Goal: Task Accomplishment & Management: Complete application form

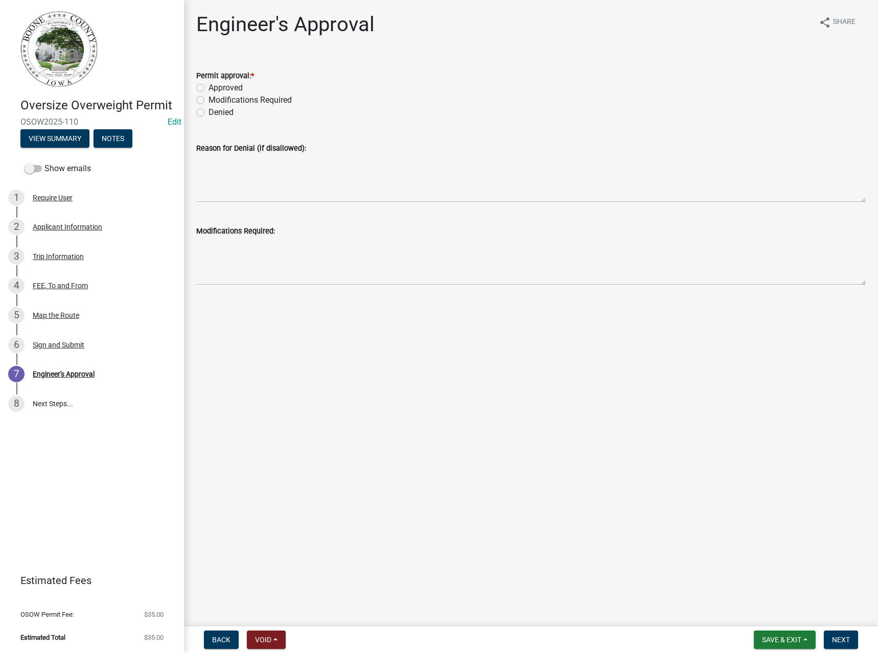
click at [237, 86] on label "Approved" at bounding box center [225, 88] width 34 height 12
click at [215, 86] on input "Approved" at bounding box center [211, 85] width 7 height 7
radio input "true"
click at [847, 638] on span "Next" at bounding box center [841, 639] width 18 height 8
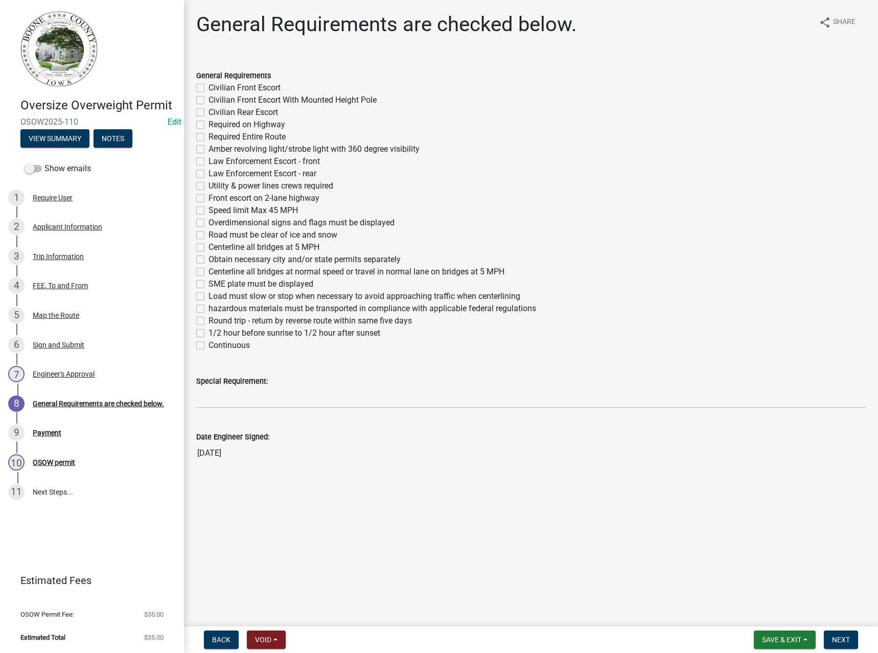
click at [233, 137] on label "Required Entire Route" at bounding box center [246, 137] width 77 height 12
click at [215, 137] on input "Required Entire Route" at bounding box center [211, 134] width 7 height 7
checkbox input "true"
checkbox input "false"
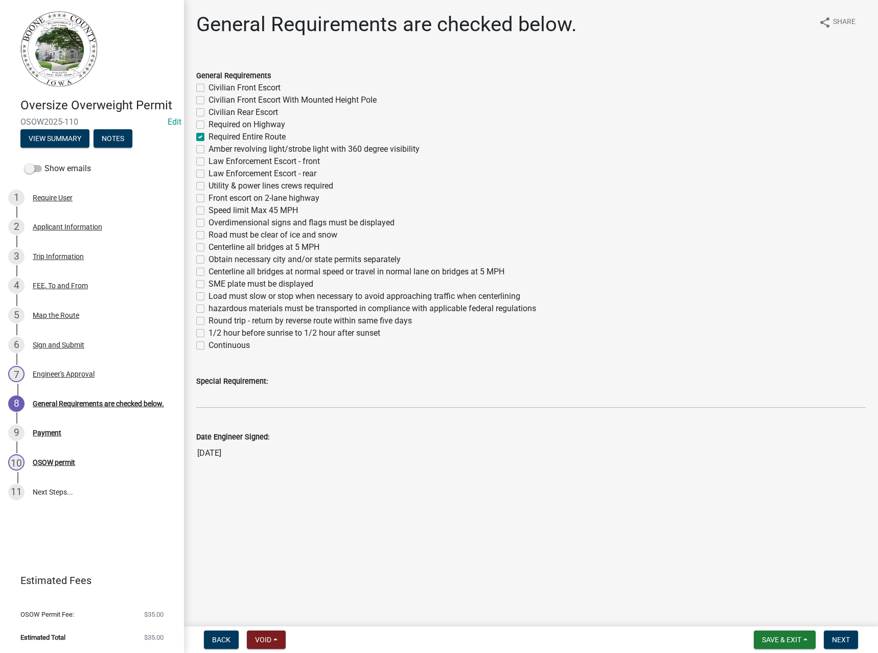
checkbox input "false"
checkbox input "true"
checkbox input "false"
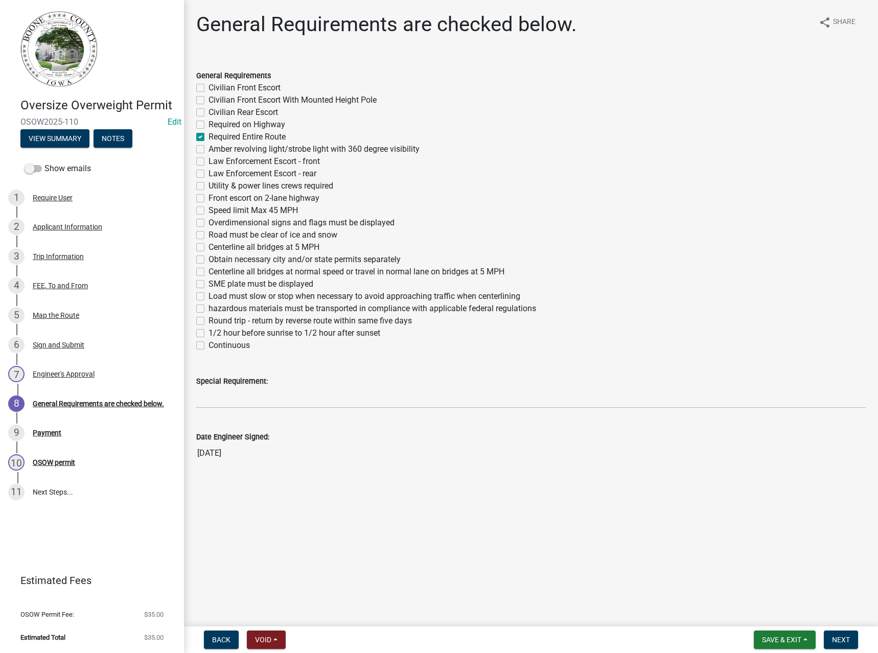
checkbox input "false"
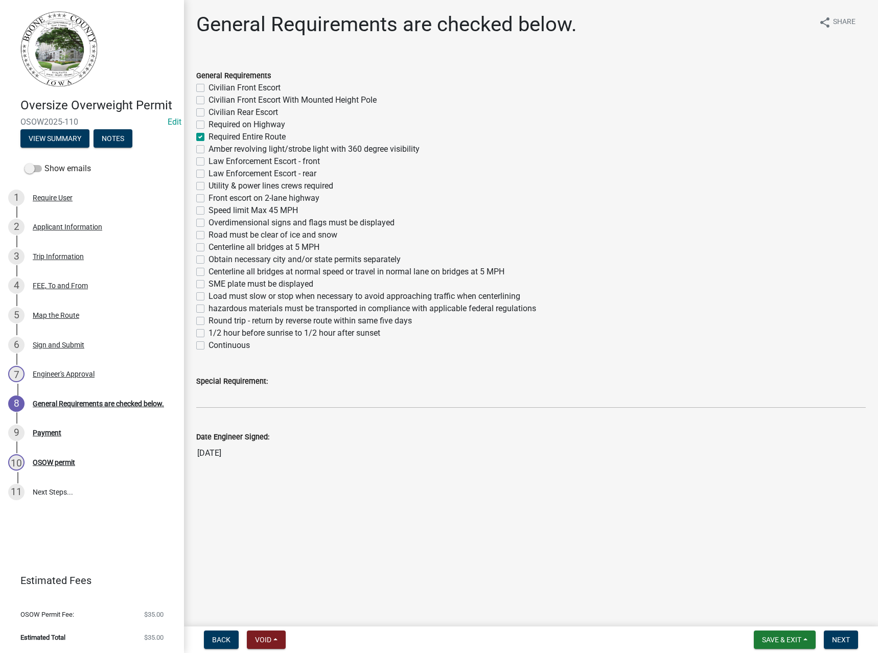
checkbox input "false"
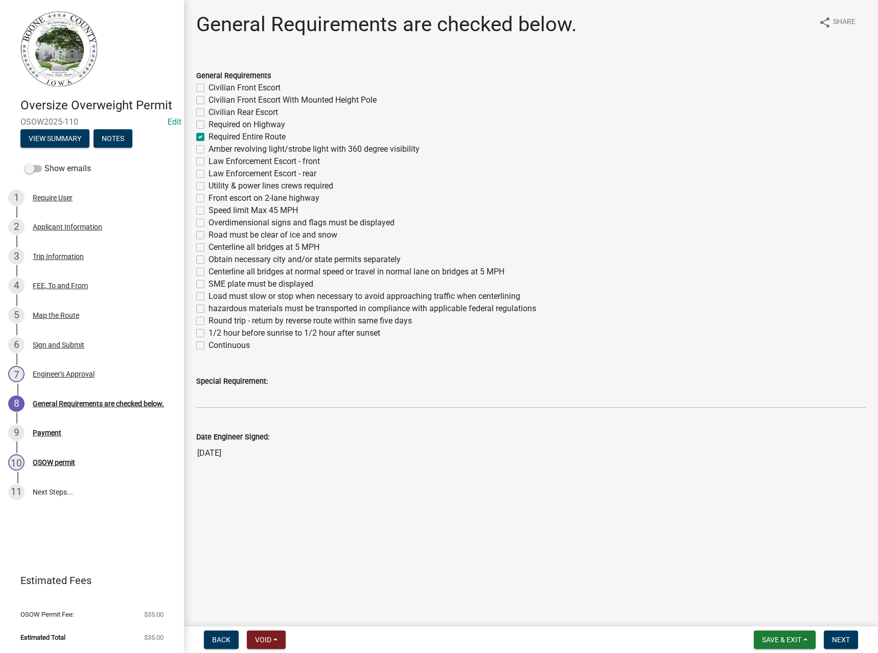
checkbox input "false"
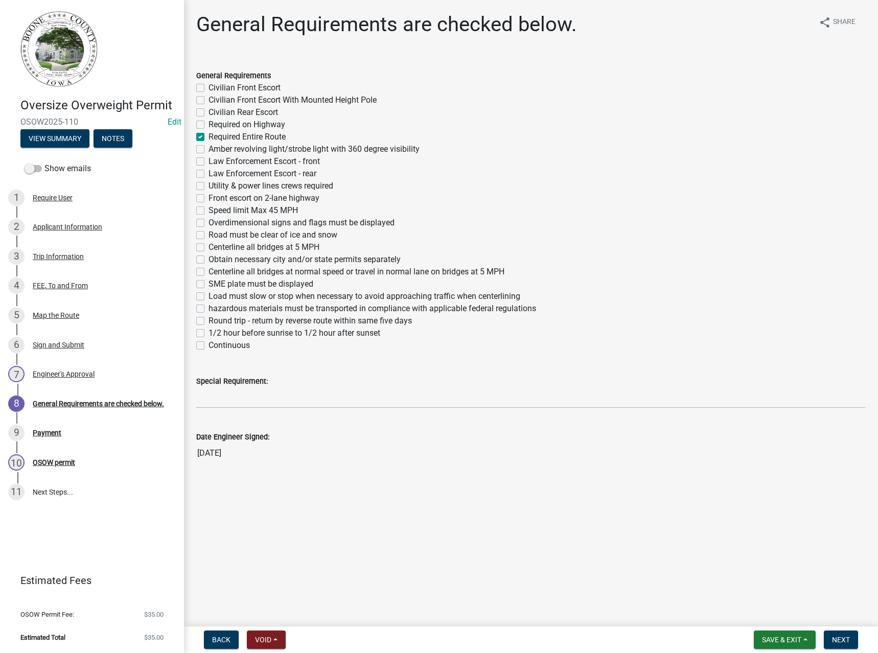
click at [244, 225] on label "Overdimensional signs and flags must be displayed" at bounding box center [301, 223] width 186 height 12
click at [215, 223] on input "Overdimensional signs and flags must be displayed" at bounding box center [211, 220] width 7 height 7
checkbox input "true"
checkbox input "false"
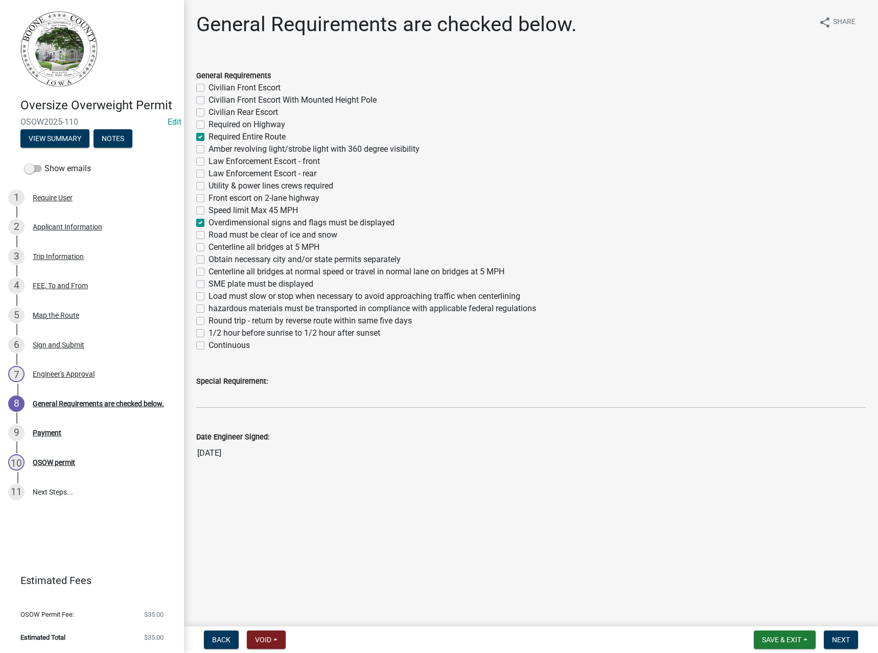
checkbox input "false"
checkbox input "true"
checkbox input "false"
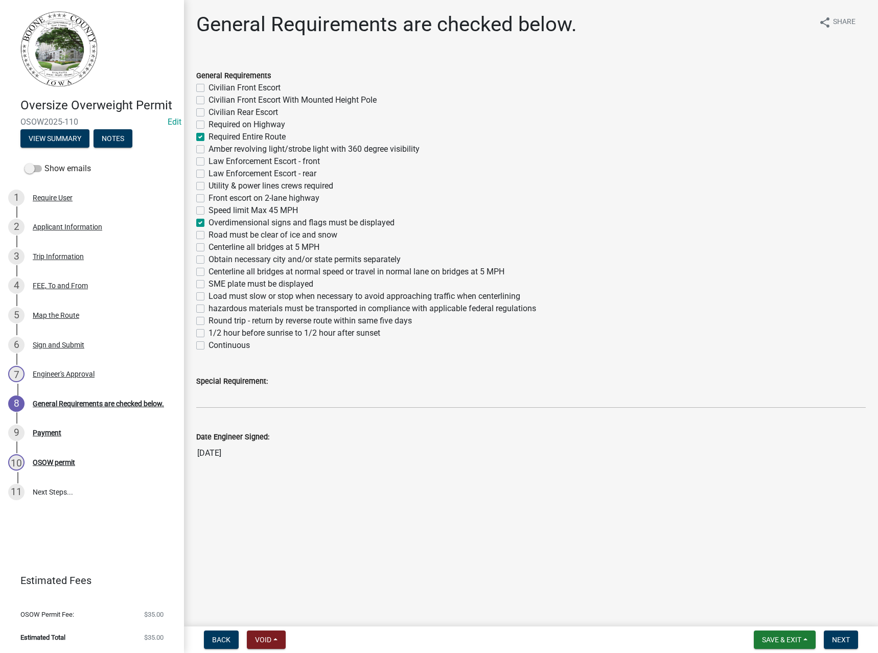
checkbox input "false"
checkbox input "true"
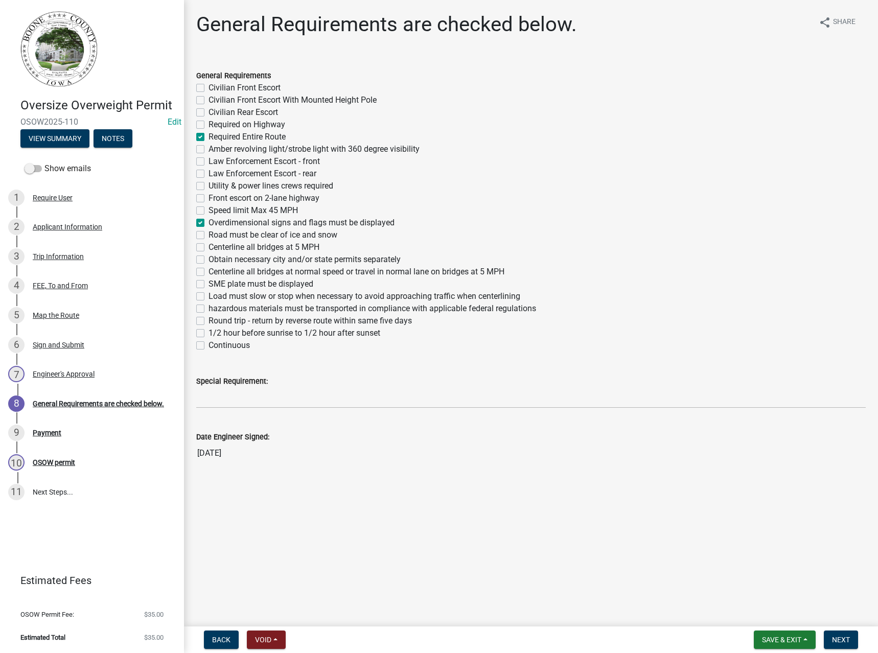
checkbox input "false"
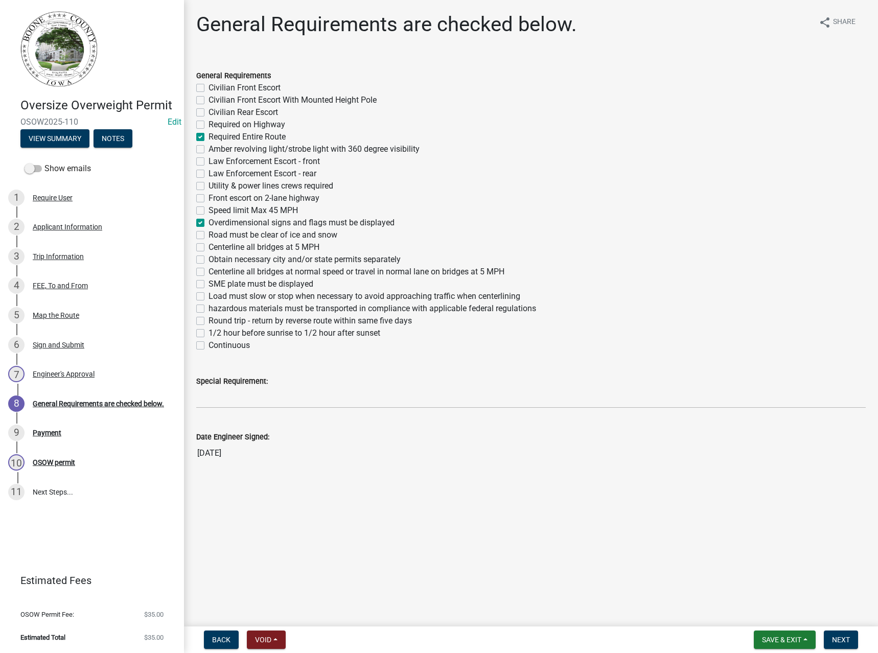
checkbox input "false"
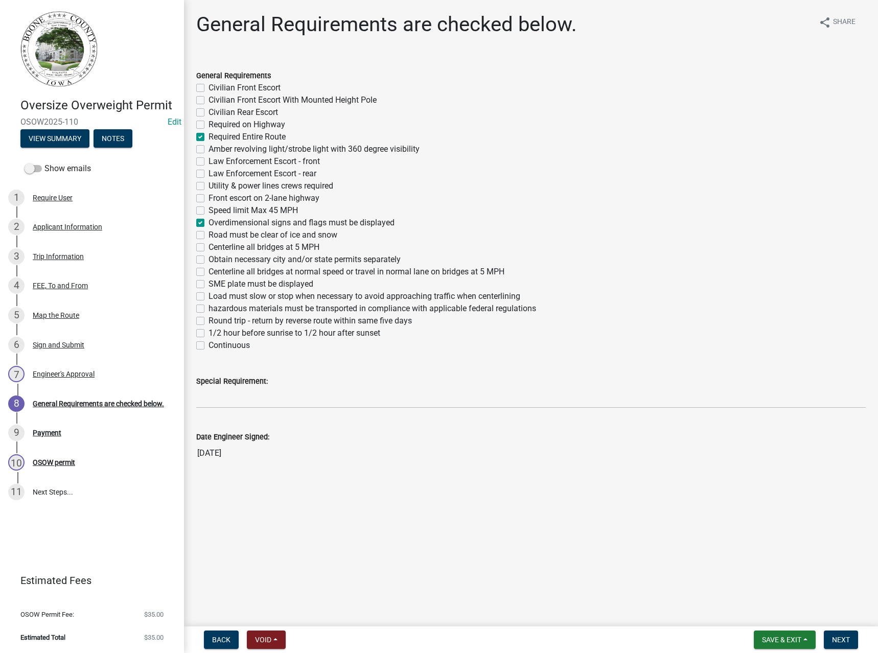
click at [244, 259] on label "Obtain necessary city and/or state permits separately" at bounding box center [304, 259] width 192 height 12
click at [215, 259] on input "Obtain necessary city and/or state permits separately" at bounding box center [211, 256] width 7 height 7
checkbox input "true"
checkbox input "false"
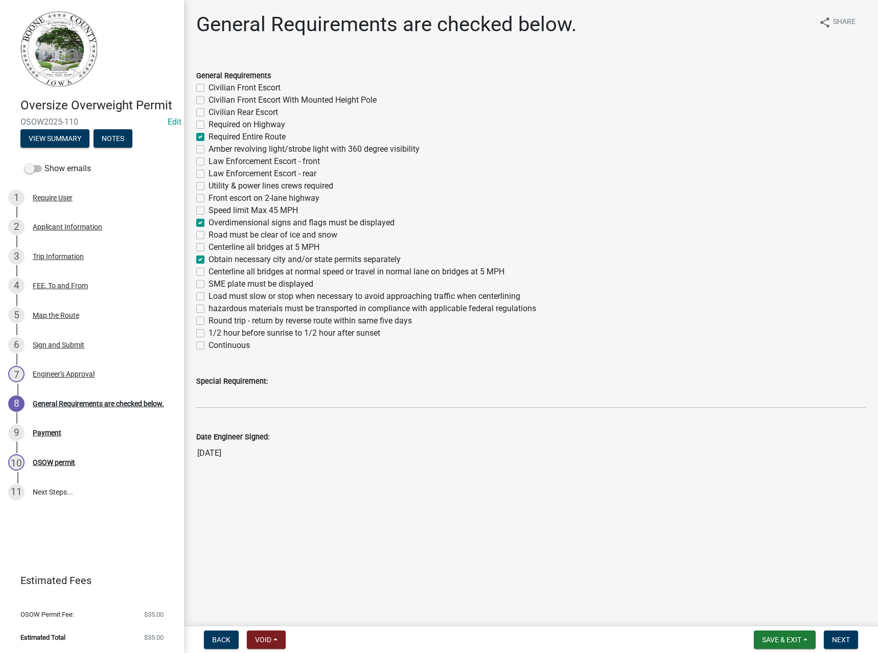
checkbox input "false"
checkbox input "true"
checkbox input "false"
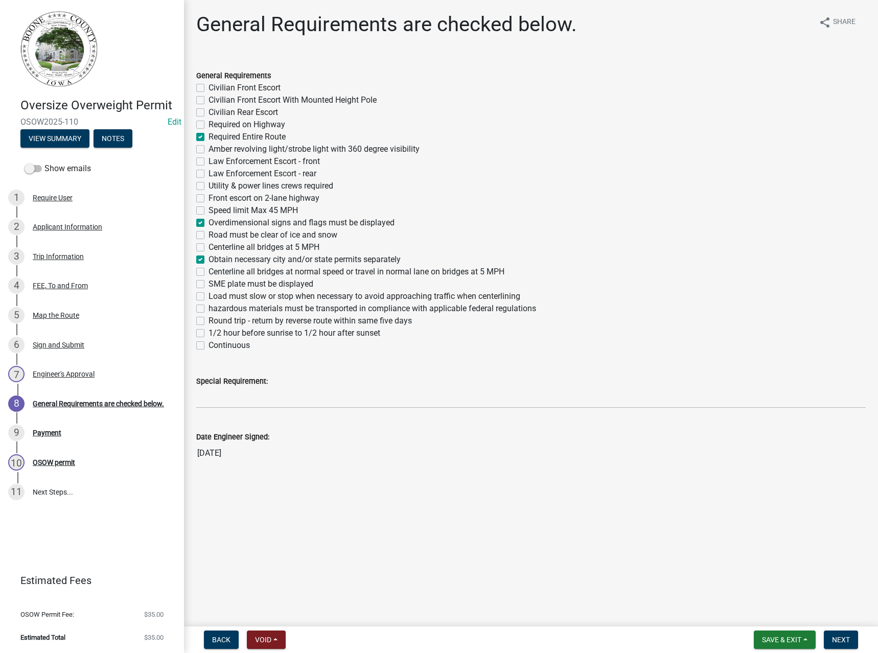
checkbox input "false"
checkbox input "true"
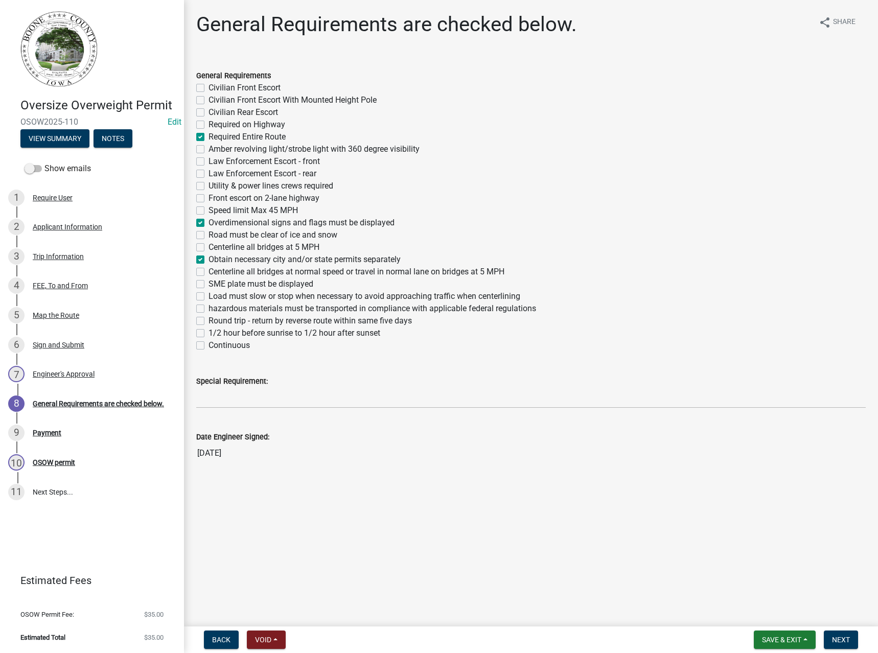
checkbox input "false"
checkbox input "true"
checkbox input "false"
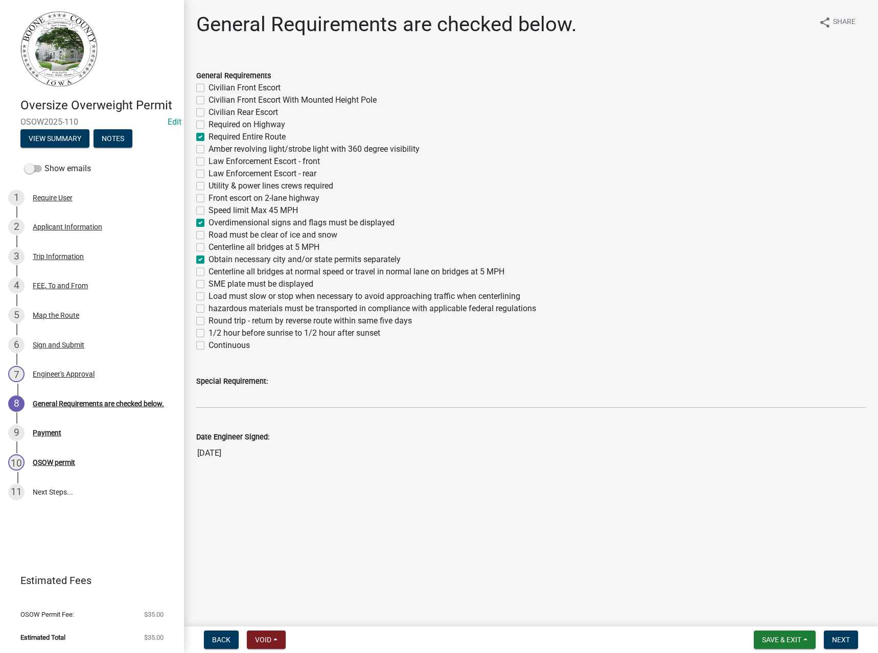
checkbox input "false"
click at [222, 347] on label "Continuous" at bounding box center [228, 345] width 41 height 12
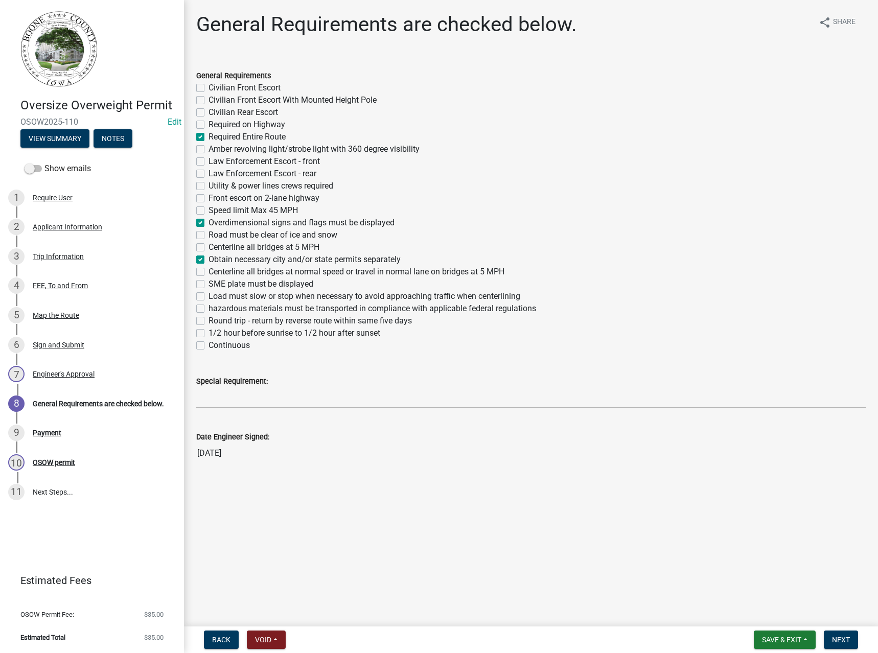
click at [215, 346] on input "Continuous" at bounding box center [211, 342] width 7 height 7
checkbox input "true"
checkbox input "false"
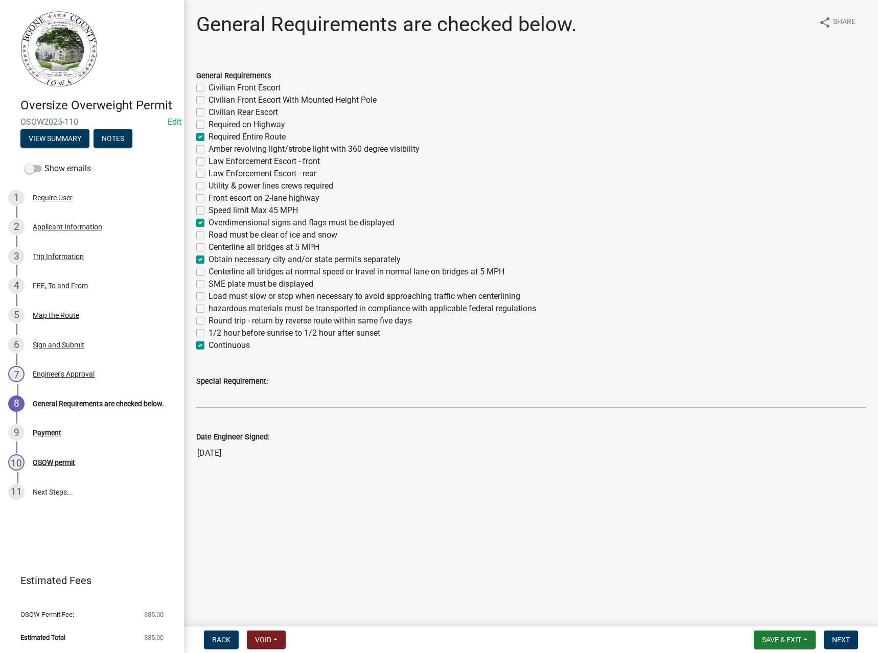
checkbox input "false"
checkbox input "true"
checkbox input "false"
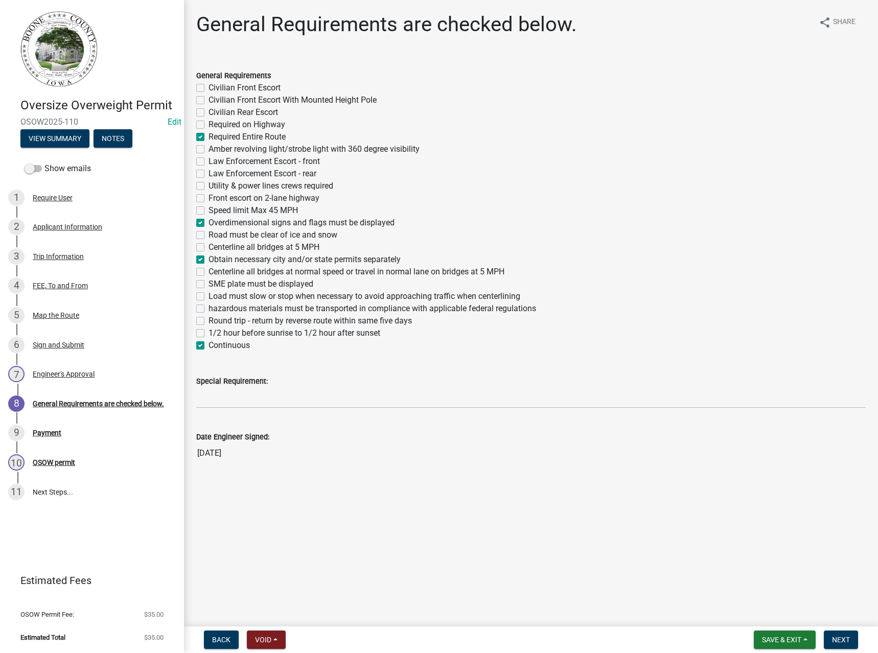
checkbox input "false"
checkbox input "true"
checkbox input "false"
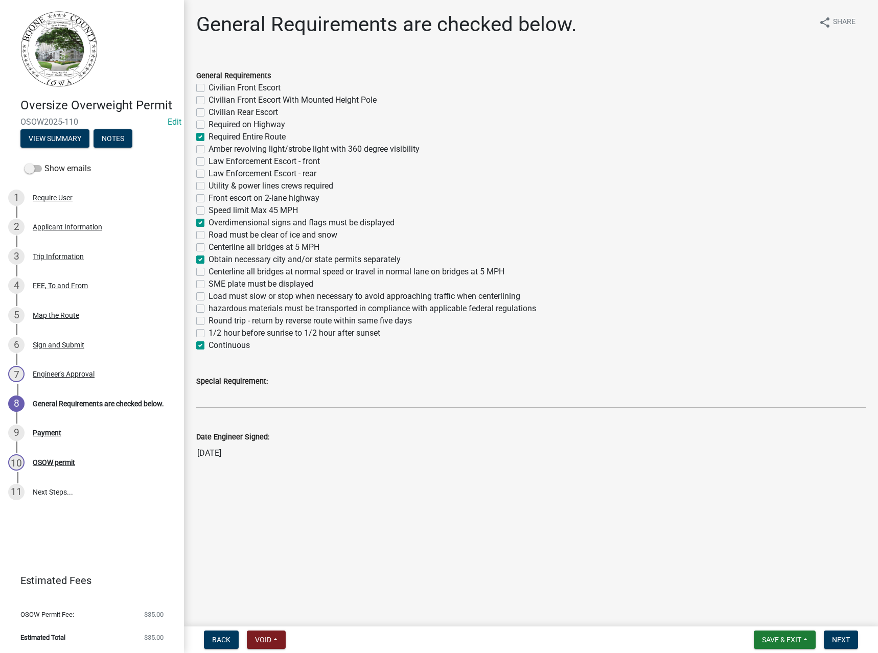
checkbox input "false"
checkbox input "true"
checkbox input "false"
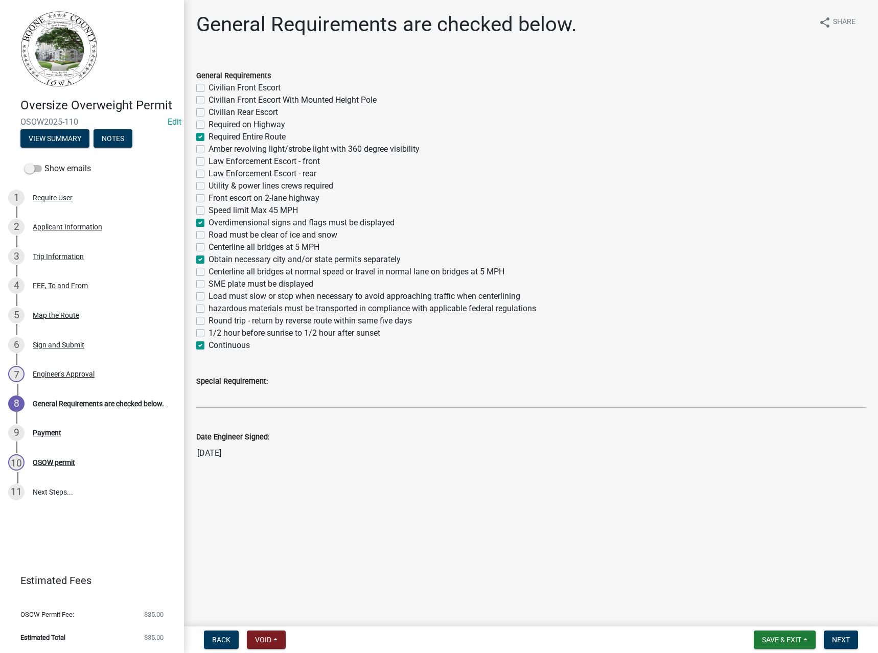
checkbox input "false"
checkbox input "true"
click at [840, 642] on span "Next" at bounding box center [841, 639] width 18 height 8
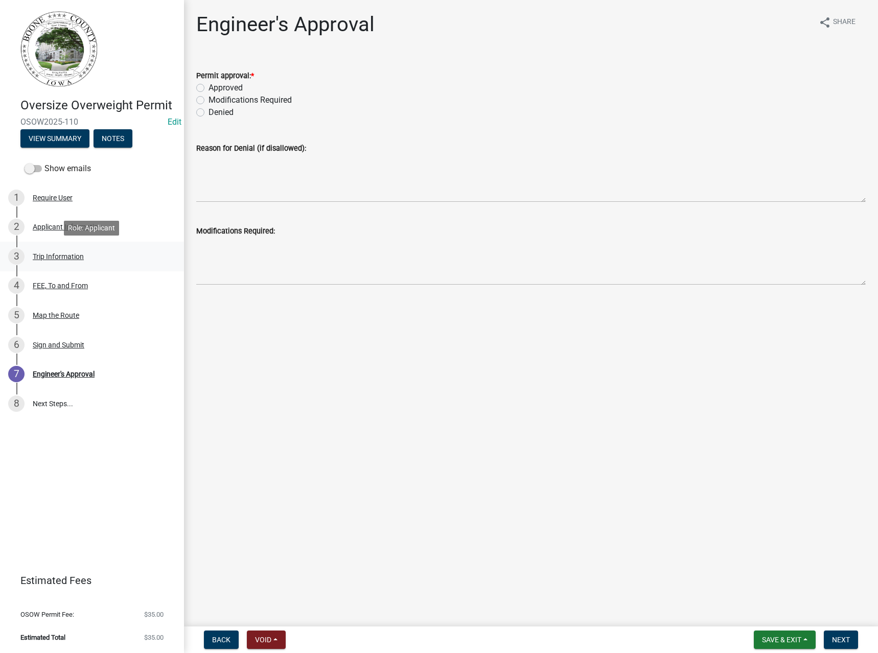
click at [49, 259] on div "Trip Information" at bounding box center [58, 256] width 51 height 7
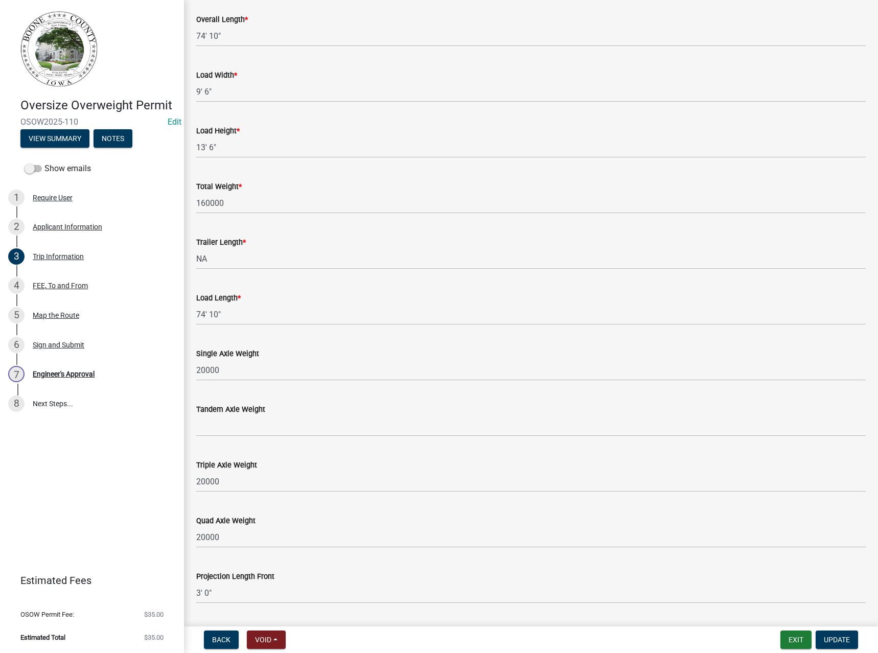
scroll to position [702, 0]
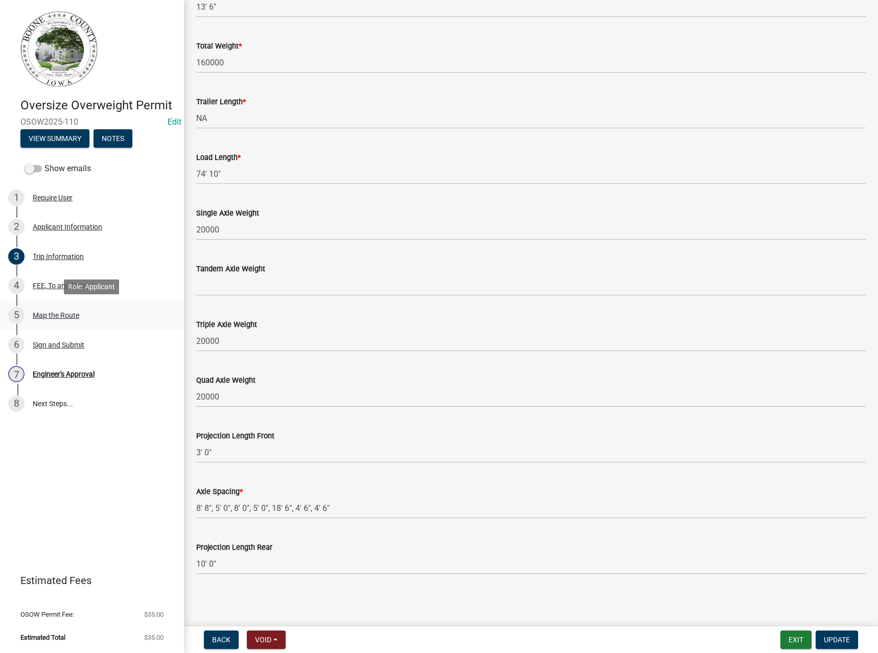
click at [52, 315] on div "Map the Route" at bounding box center [56, 315] width 46 height 7
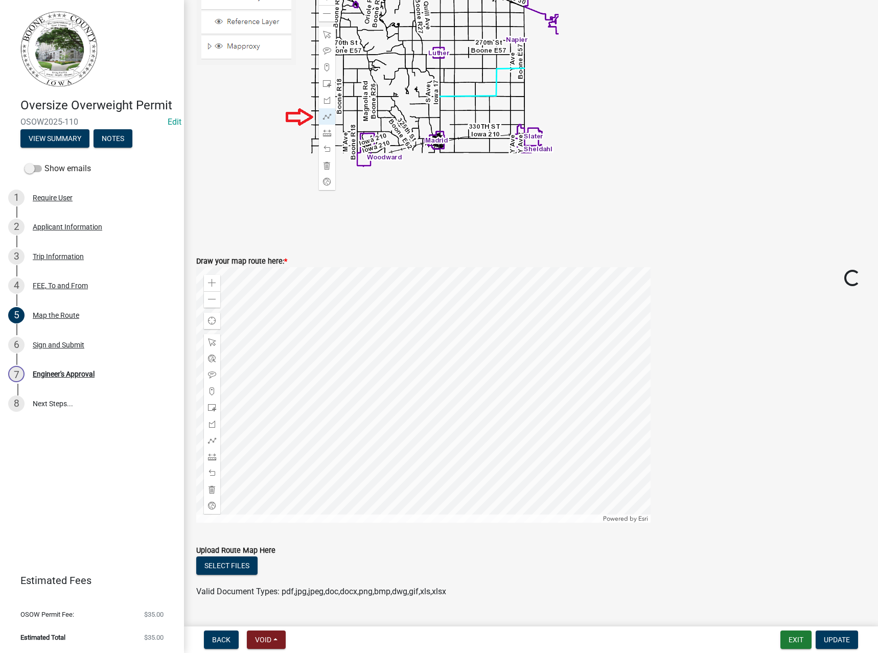
scroll to position [261, 0]
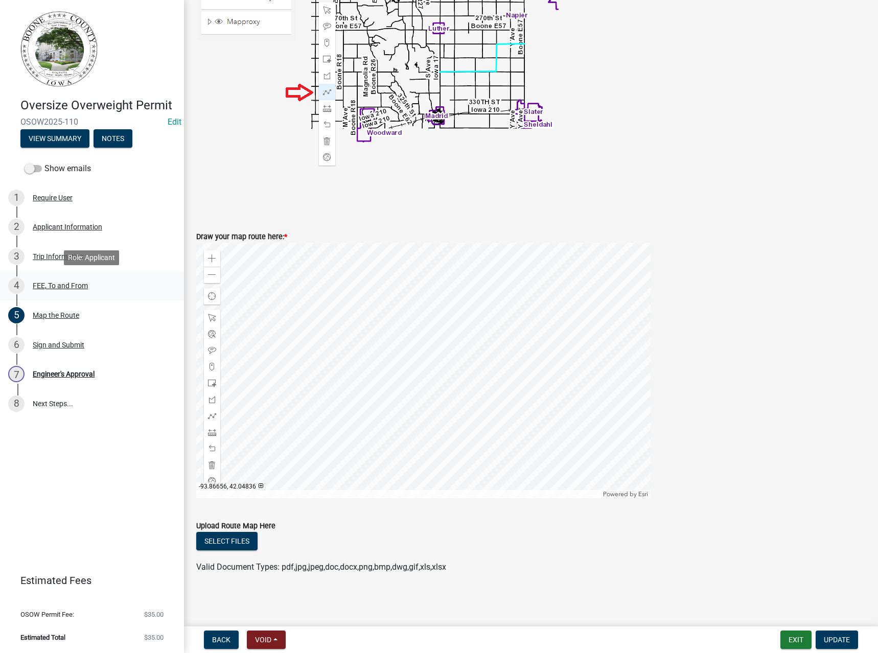
click at [59, 288] on div "FEE, To and From" at bounding box center [60, 285] width 55 height 7
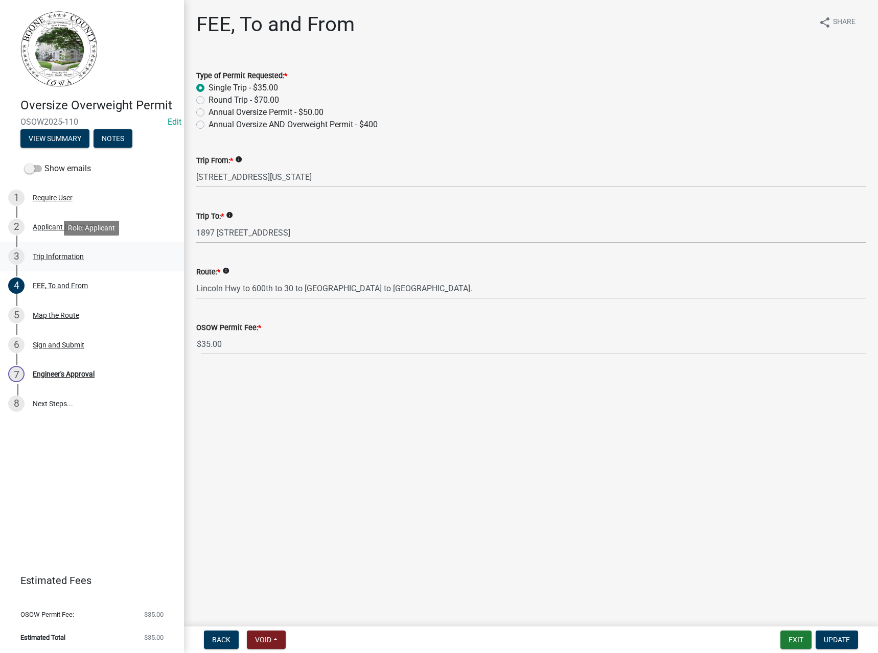
click at [46, 251] on div "3 Trip Information" at bounding box center [87, 256] width 159 height 16
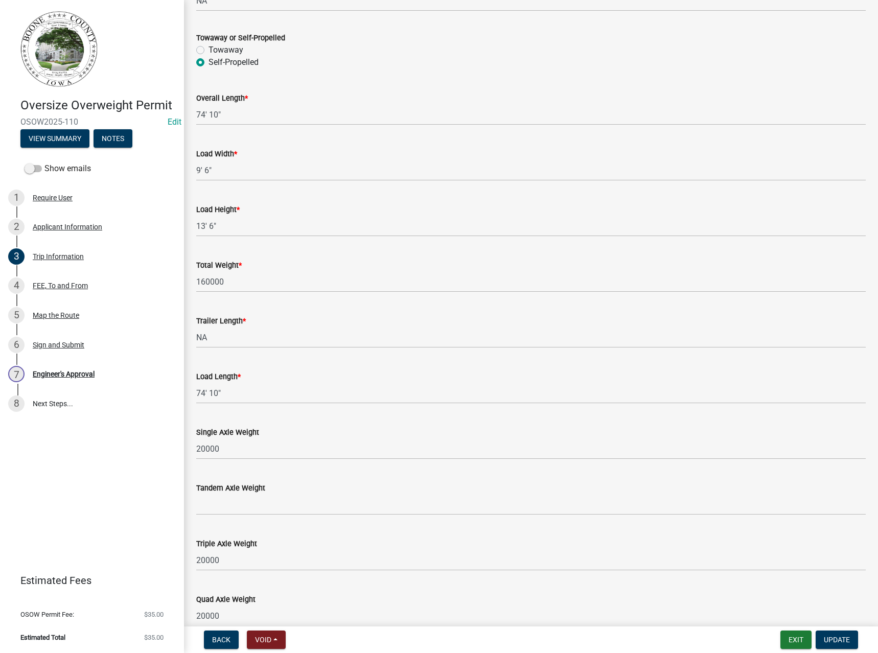
scroll to position [498, 0]
